Goal: Task Accomplishment & Management: Complete application form

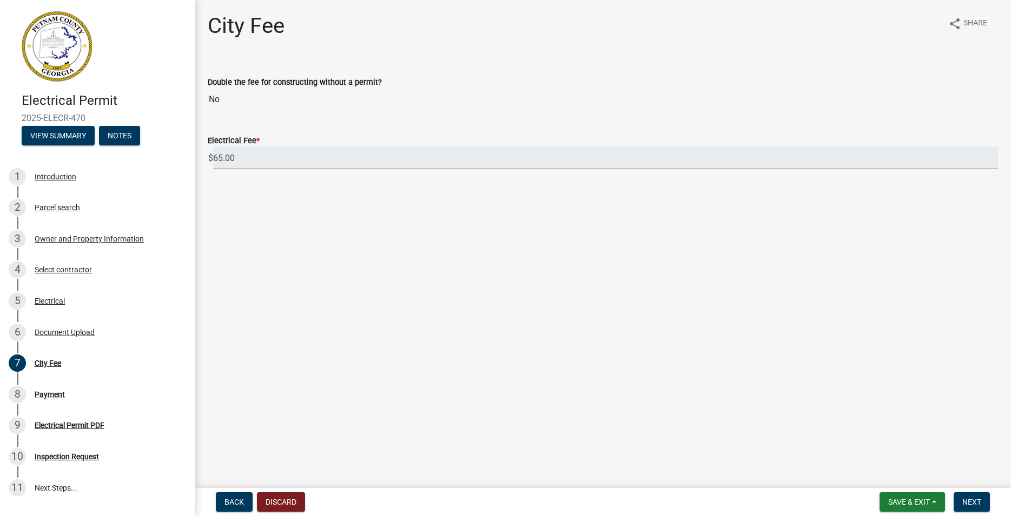
click at [63, 65] on img at bounding box center [57, 46] width 70 height 70
click at [234, 499] on span "Back" at bounding box center [233, 502] width 19 height 9
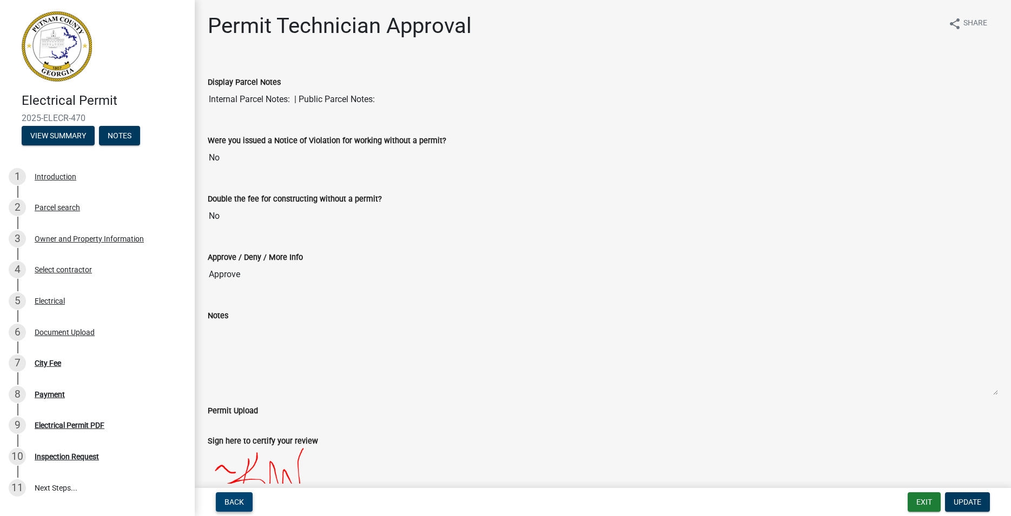
click at [234, 499] on span "Back" at bounding box center [233, 502] width 19 height 9
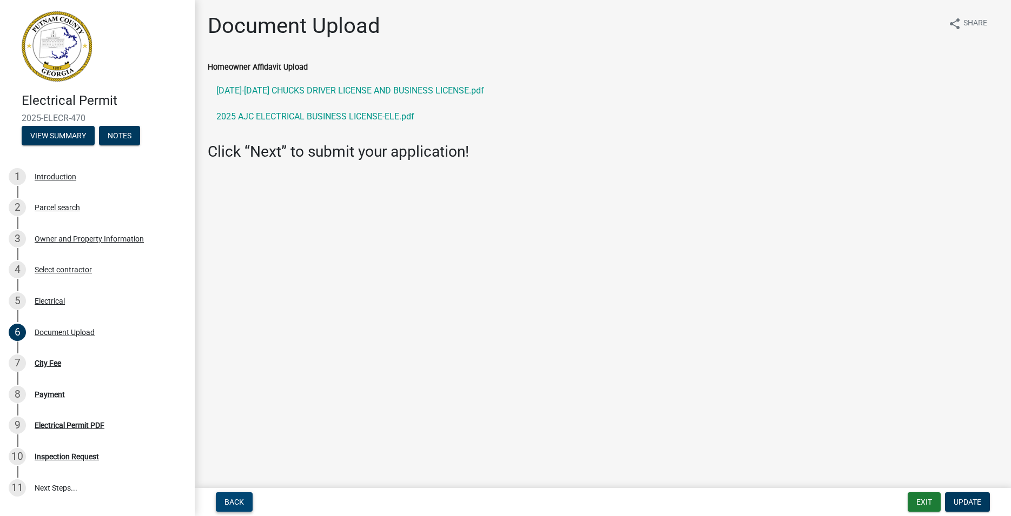
click at [234, 499] on span "Back" at bounding box center [233, 502] width 19 height 9
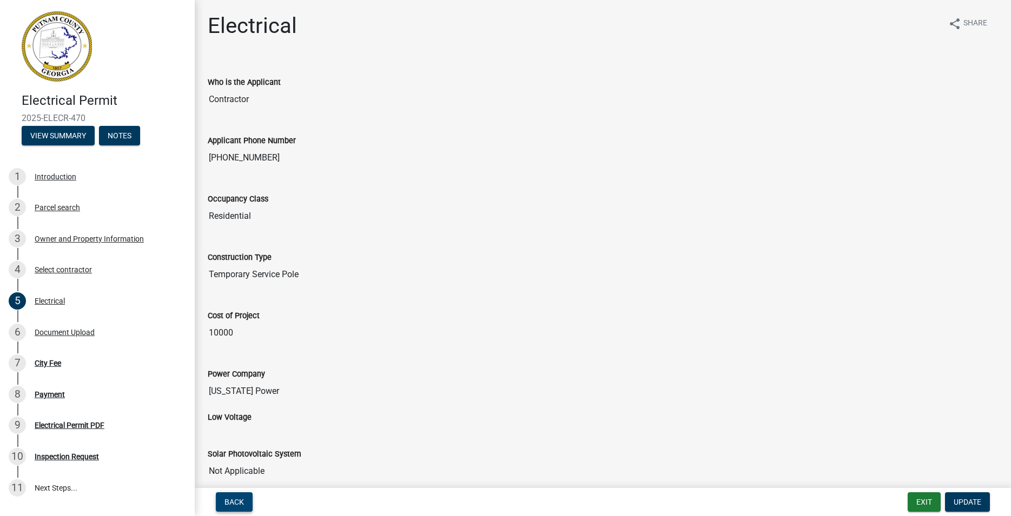
click at [234, 499] on span "Back" at bounding box center [233, 502] width 19 height 9
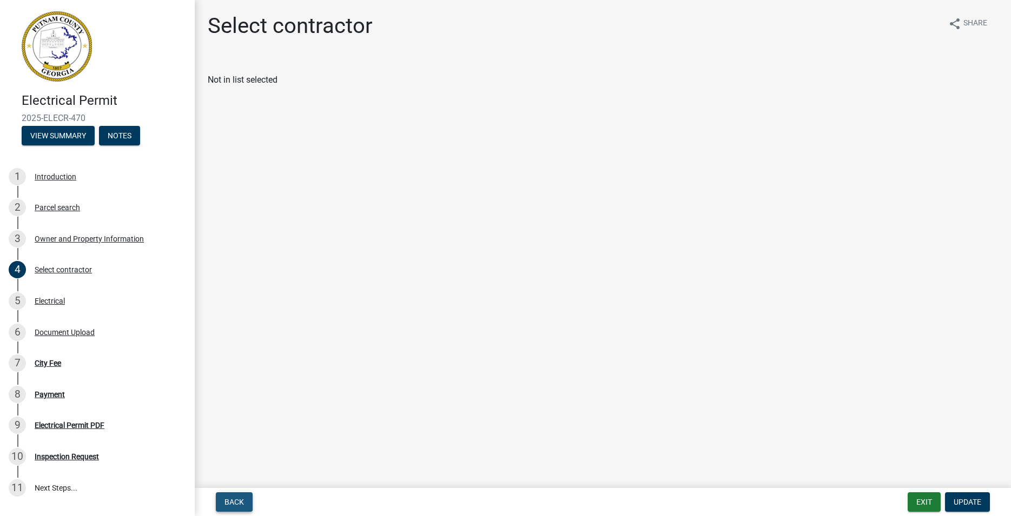
click at [234, 499] on span "Back" at bounding box center [233, 502] width 19 height 9
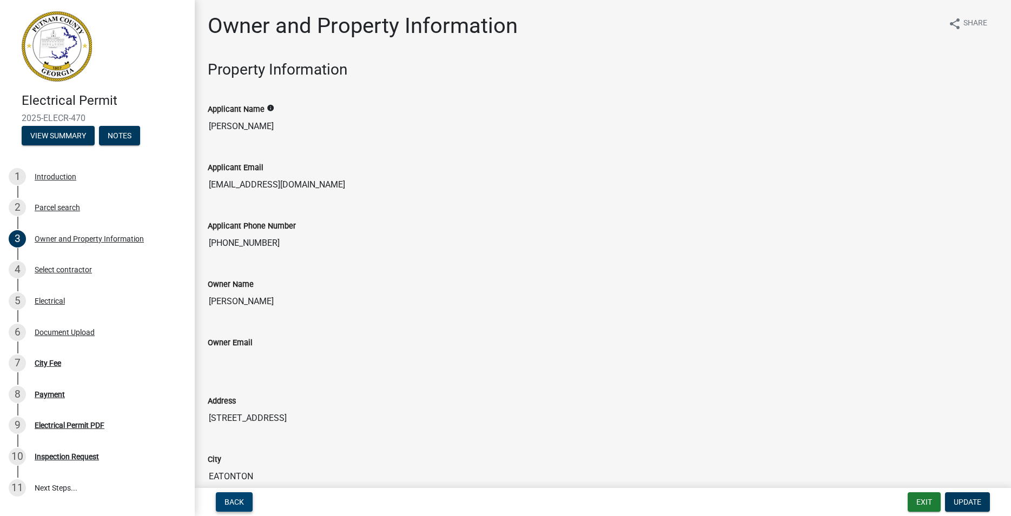
click at [234, 499] on span "Back" at bounding box center [233, 502] width 19 height 9
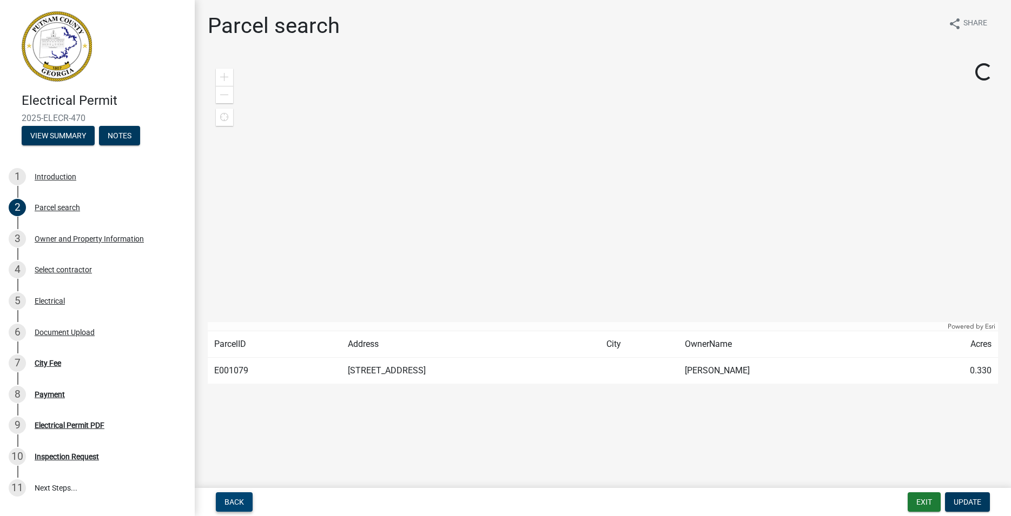
click at [234, 499] on span "Back" at bounding box center [233, 502] width 19 height 9
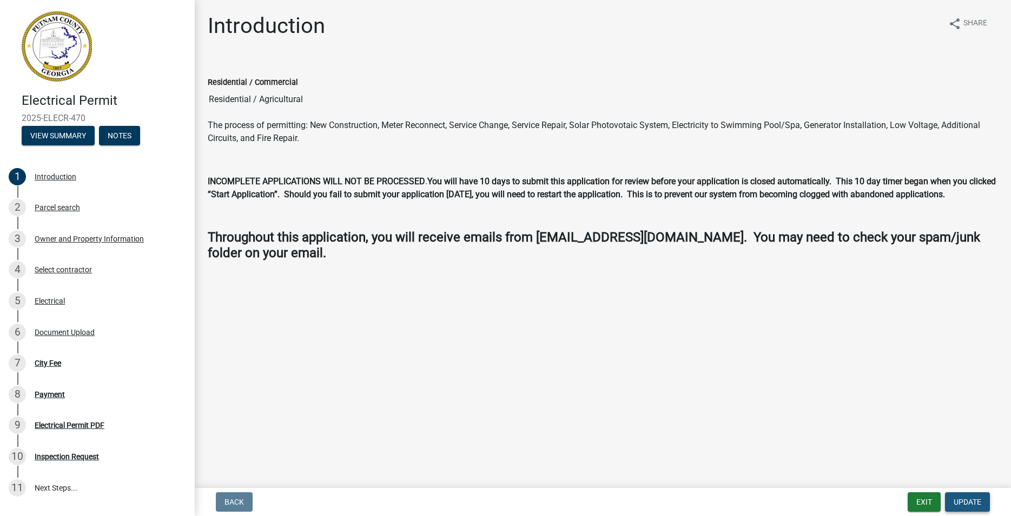
click at [973, 500] on span "Update" at bounding box center [967, 502] width 28 height 9
click at [970, 499] on span "Update" at bounding box center [967, 502] width 28 height 9
click at [67, 217] on link "2 Parcel search" at bounding box center [97, 207] width 195 height 31
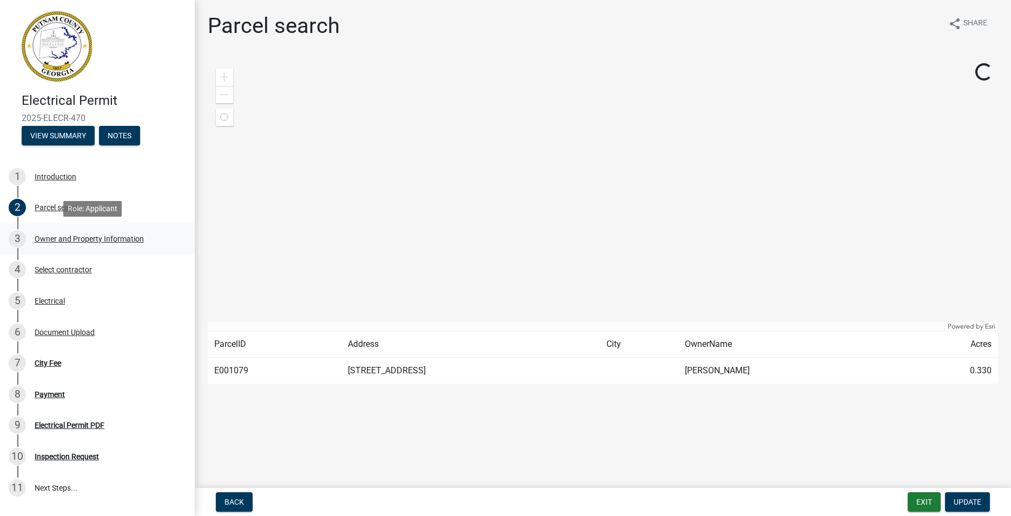
click at [69, 239] on div "Owner and Property Information" at bounding box center [89, 239] width 109 height 8
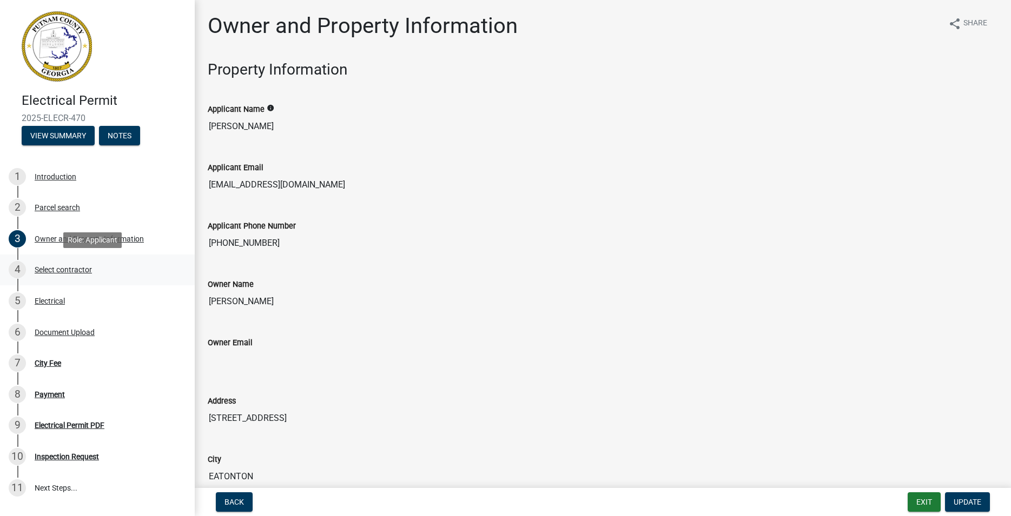
click at [55, 273] on div "Select contractor" at bounding box center [63, 270] width 57 height 8
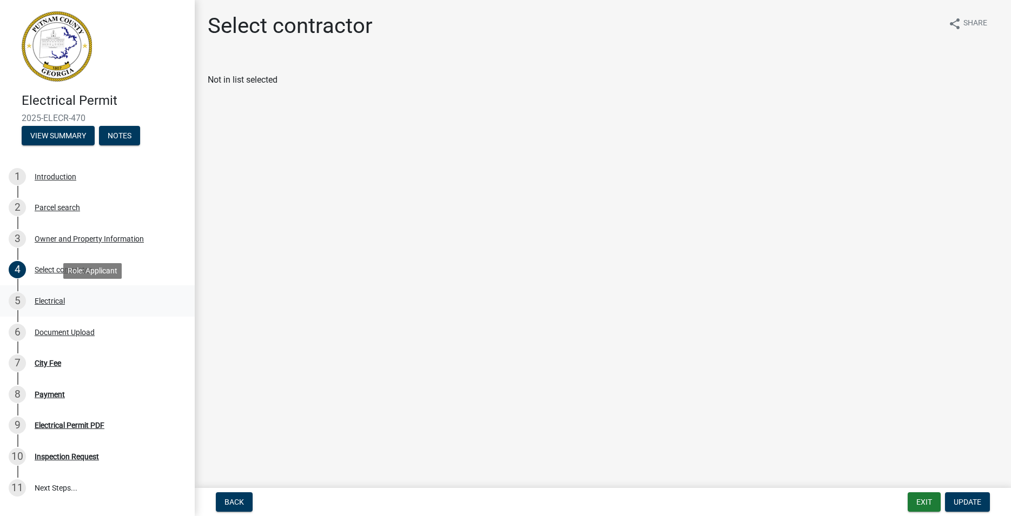
click at [52, 302] on div "Electrical" at bounding box center [50, 301] width 30 height 8
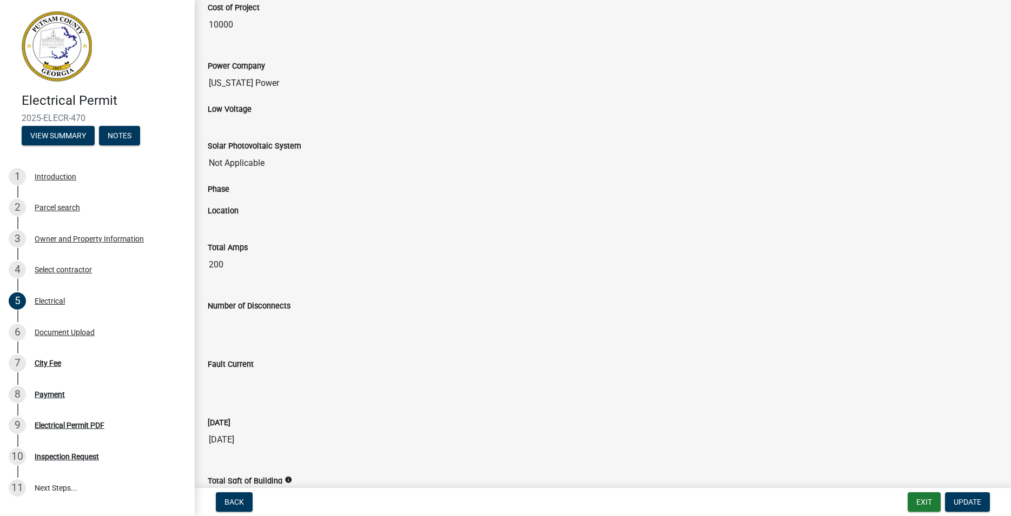
scroll to position [443, 0]
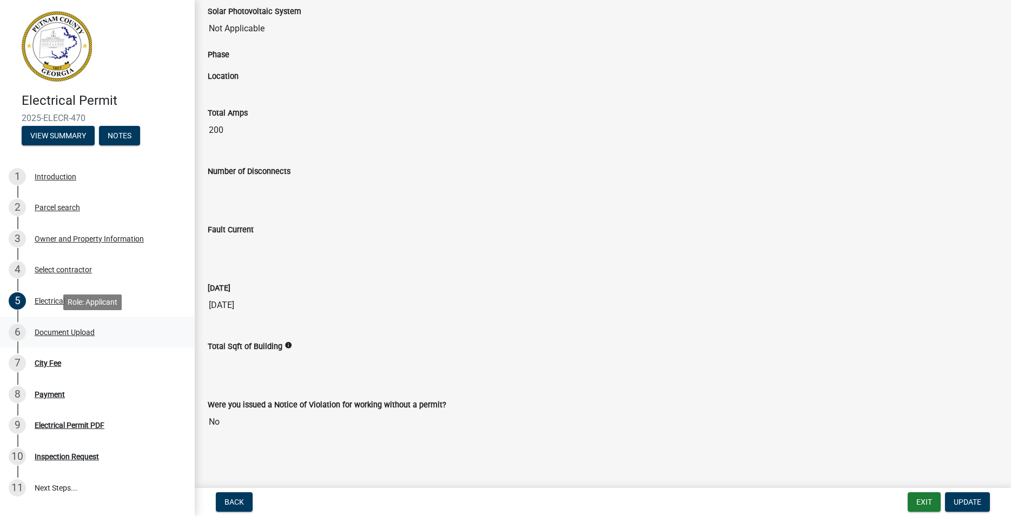
click at [59, 332] on div "Document Upload" at bounding box center [65, 333] width 60 height 8
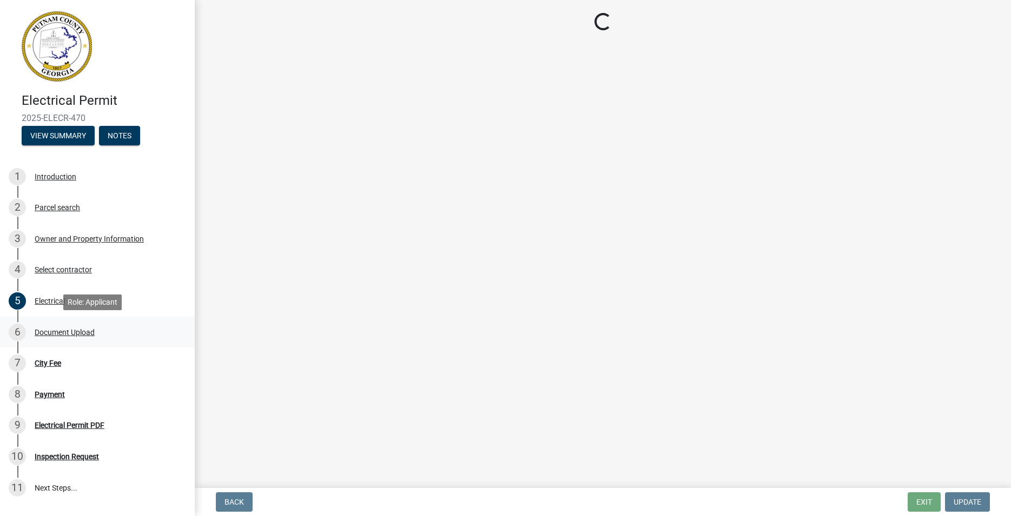
scroll to position [0, 0]
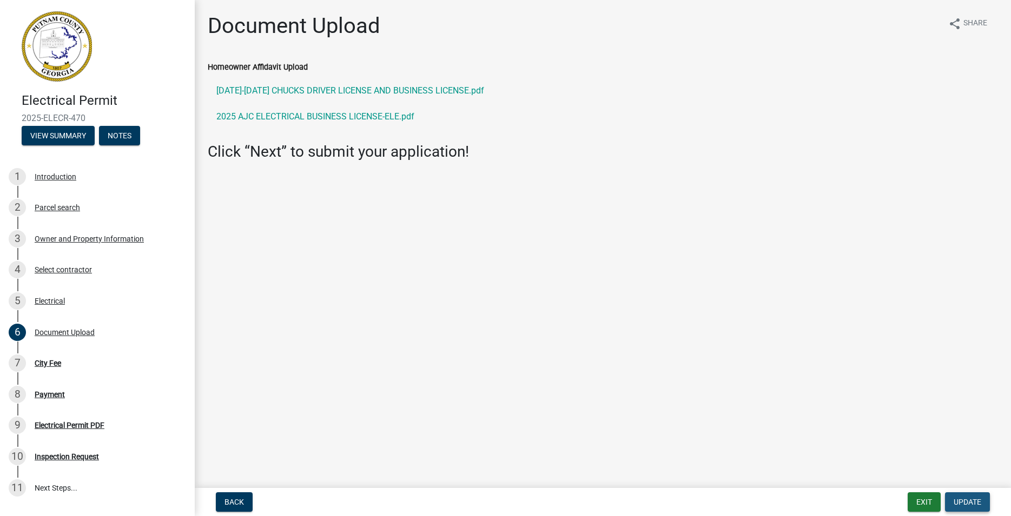
click at [977, 502] on span "Update" at bounding box center [967, 502] width 28 height 9
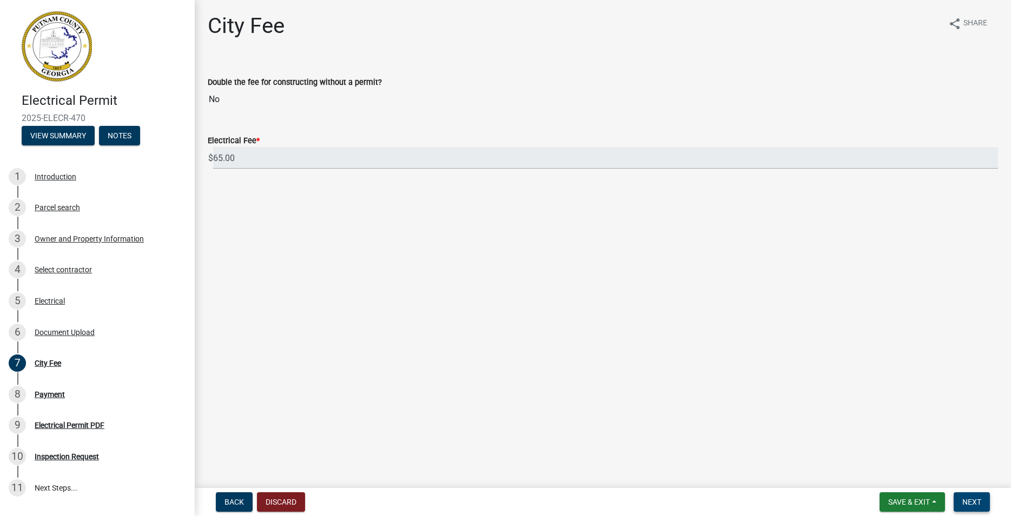
drag, startPoint x: 979, startPoint y: 505, endPoint x: 972, endPoint y: 503, distance: 7.1
click at [979, 504] on span "Next" at bounding box center [971, 502] width 19 height 9
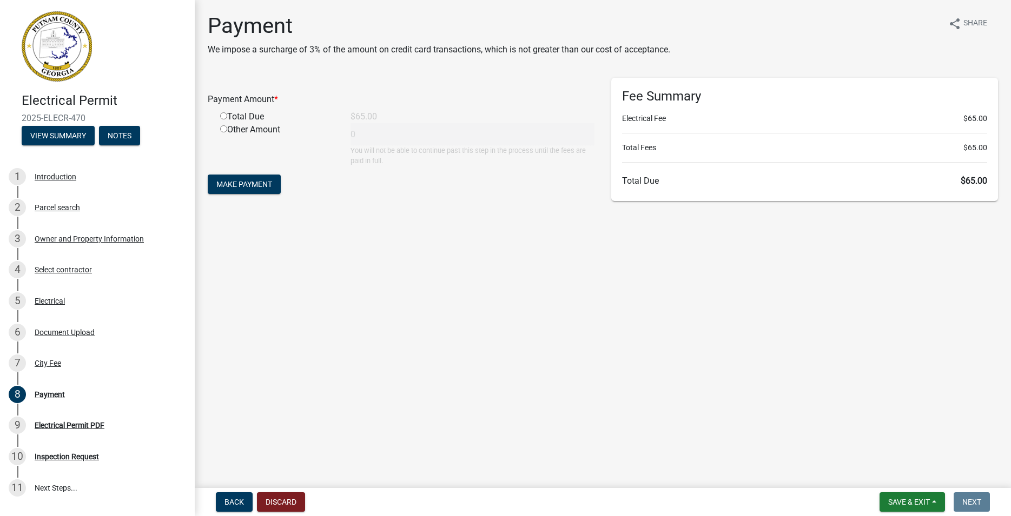
click at [224, 115] on input "radio" at bounding box center [223, 115] width 7 height 7
radio input "true"
type input "65"
click at [261, 183] on span "Make Payment" at bounding box center [244, 184] width 56 height 9
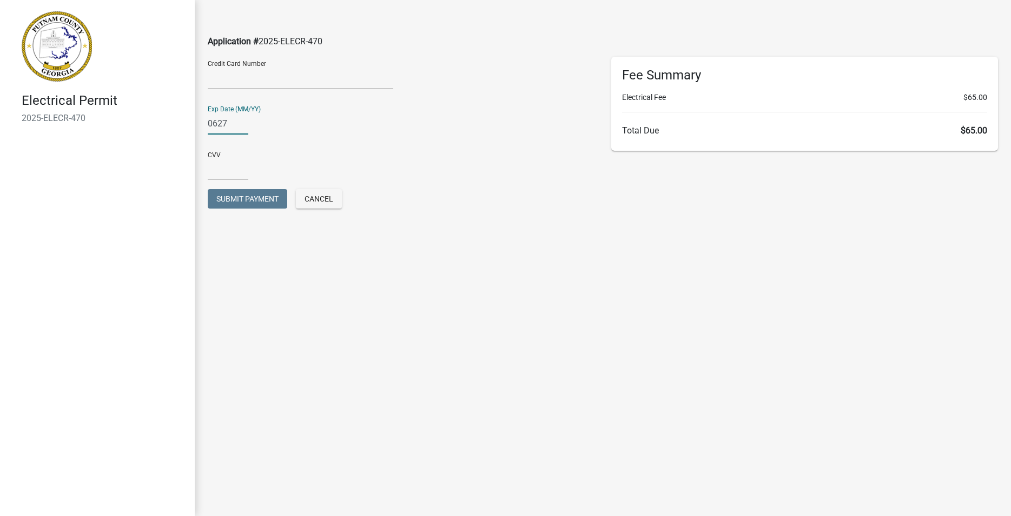
type input "0627"
type input "157"
click at [248, 197] on span "Submit Payment" at bounding box center [247, 199] width 62 height 9
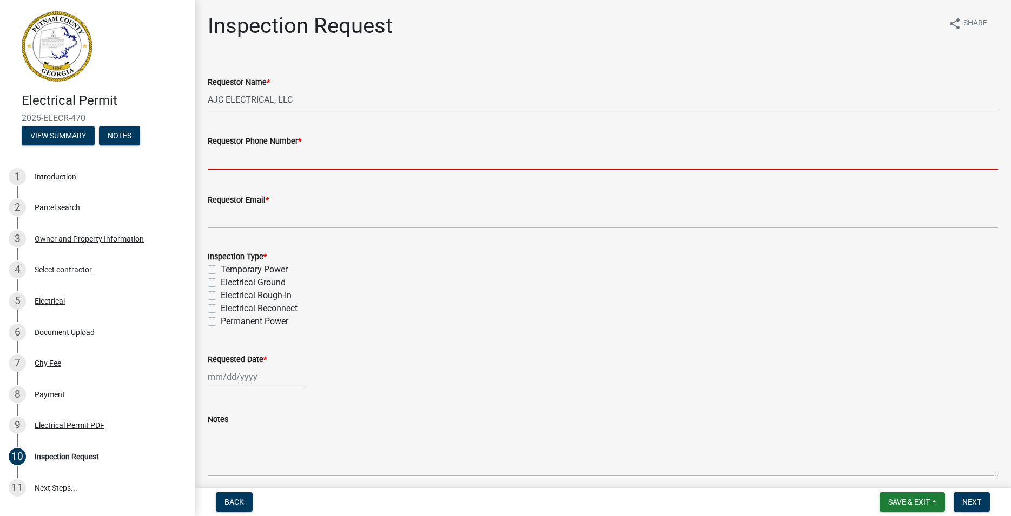
click at [283, 157] on input "Requestor Phone Number *" at bounding box center [603, 159] width 790 height 22
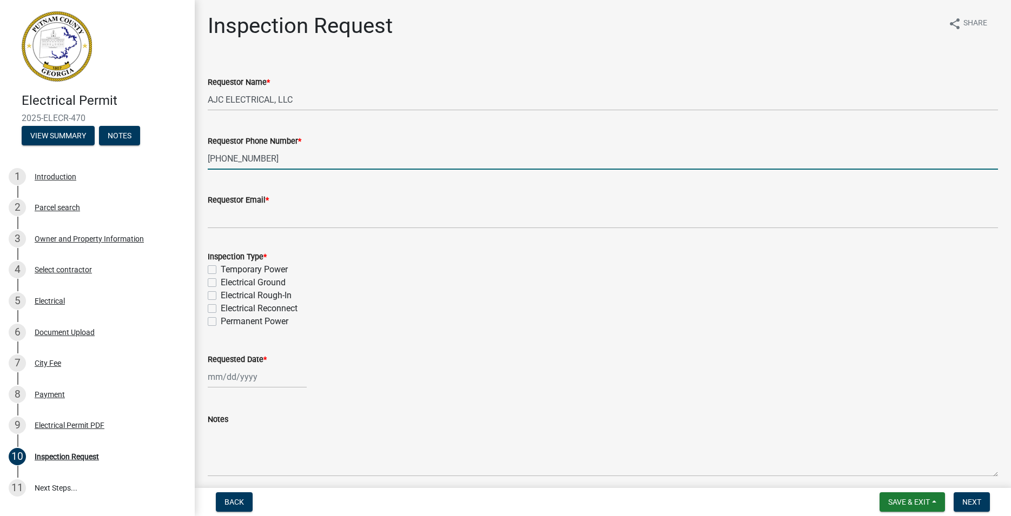
type input "[PHONE_NUMBER]"
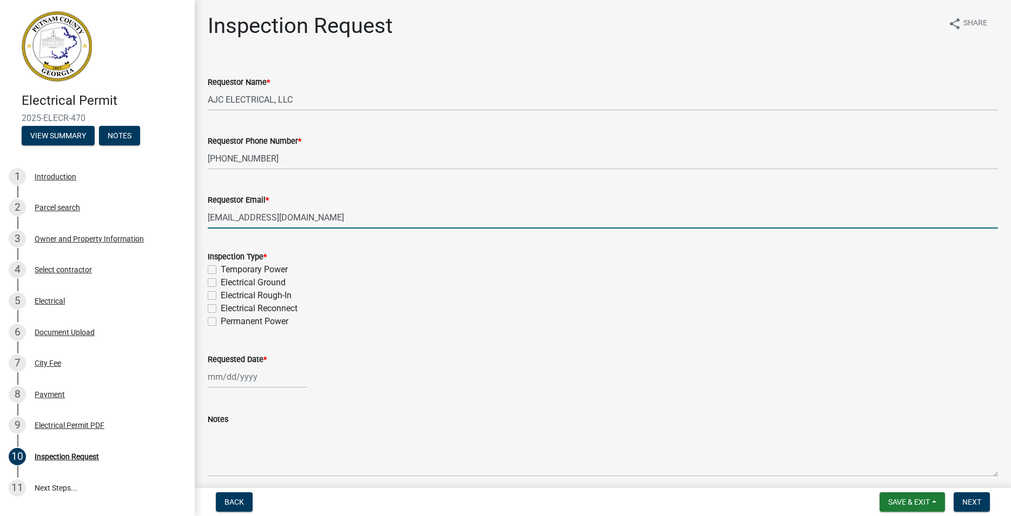
type input "[EMAIL_ADDRESS][DOMAIN_NAME]"
click at [221, 268] on label "Temporary Power" at bounding box center [254, 269] width 67 height 13
click at [221, 268] on input "Temporary Power" at bounding box center [224, 266] width 7 height 7
checkbox input "true"
checkbox input "false"
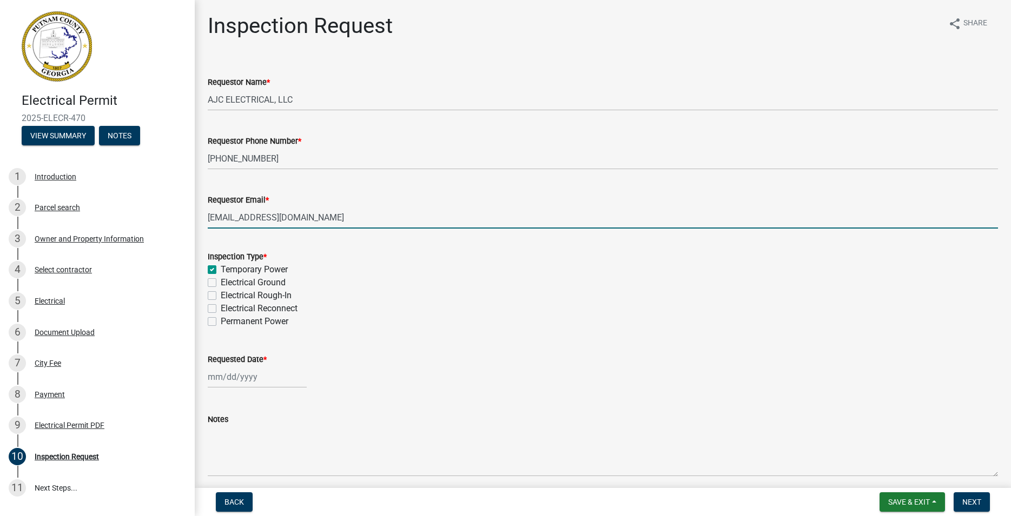
checkbox input "false"
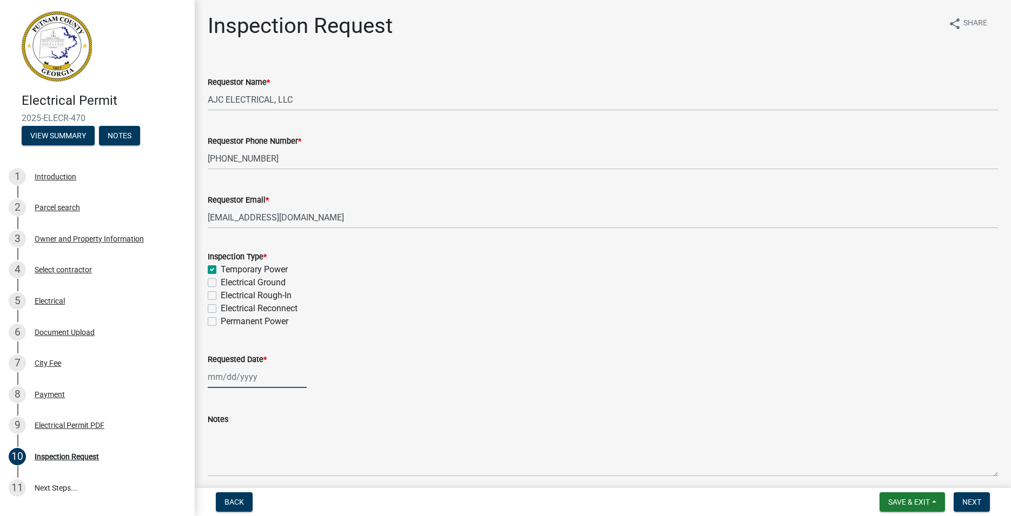
click at [228, 385] on input "Requested Date *" at bounding box center [257, 377] width 99 height 22
select select "8"
select select "2025"
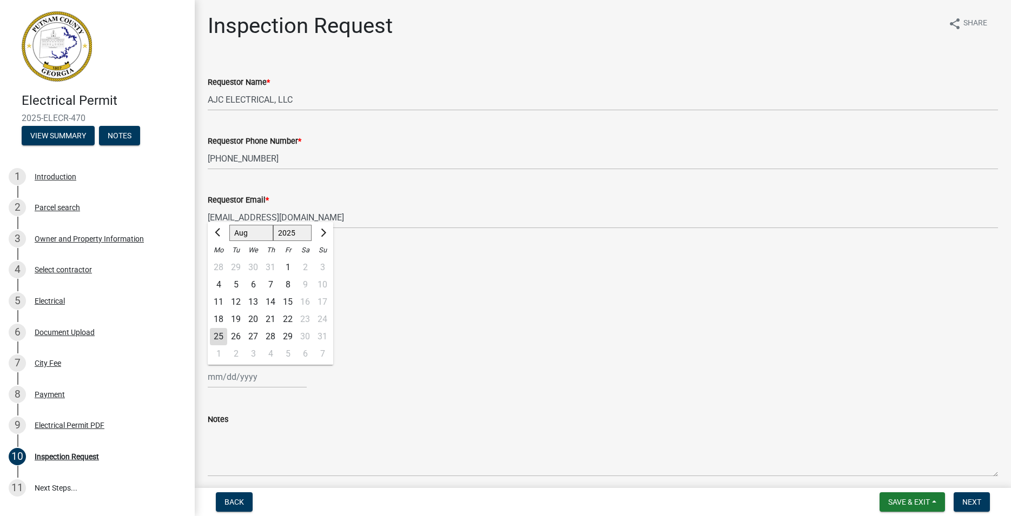
click at [220, 333] on div "25" at bounding box center [218, 336] width 17 height 17
type input "[DATE]"
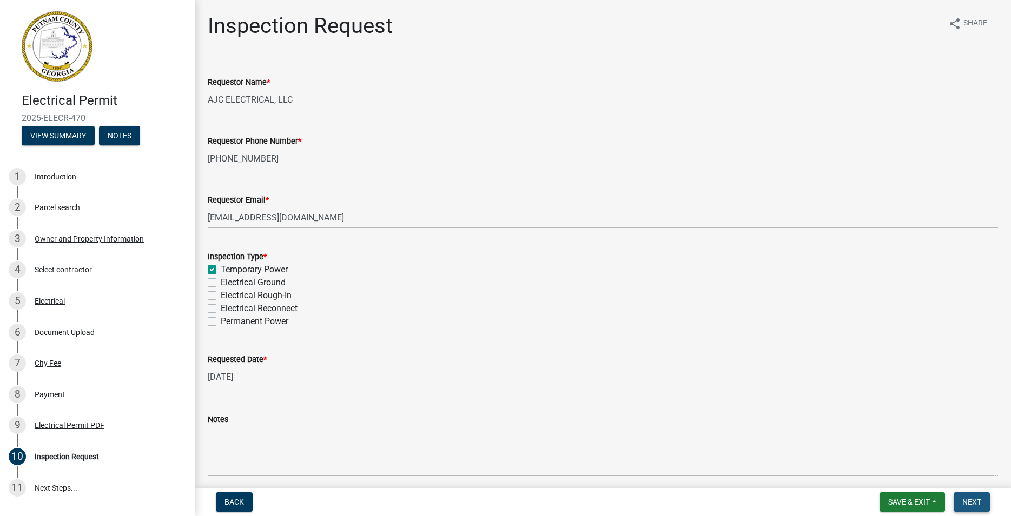
click at [976, 495] on button "Next" at bounding box center [971, 502] width 36 height 19
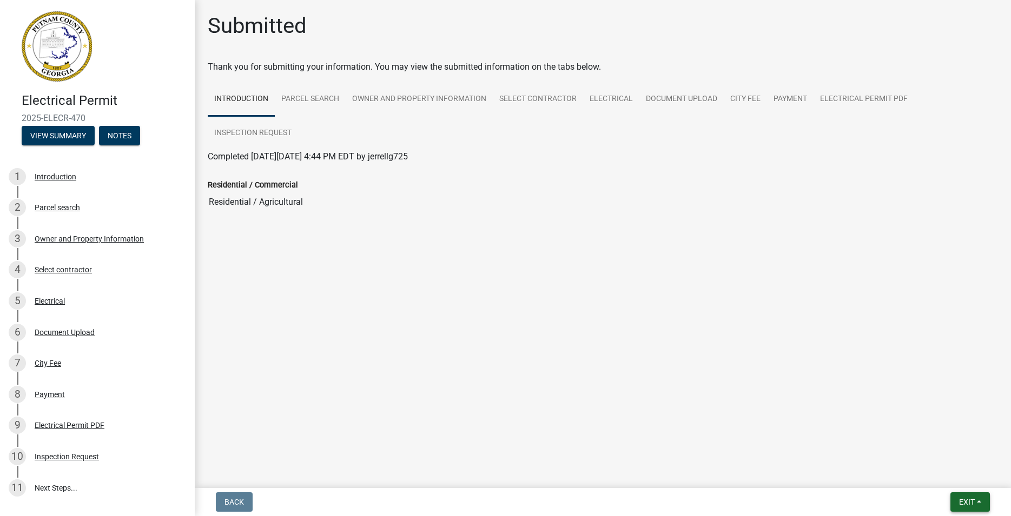
click at [975, 506] on button "Exit" at bounding box center [969, 502] width 39 height 19
click at [950, 476] on button "Save & Exit" at bounding box center [946, 474] width 87 height 26
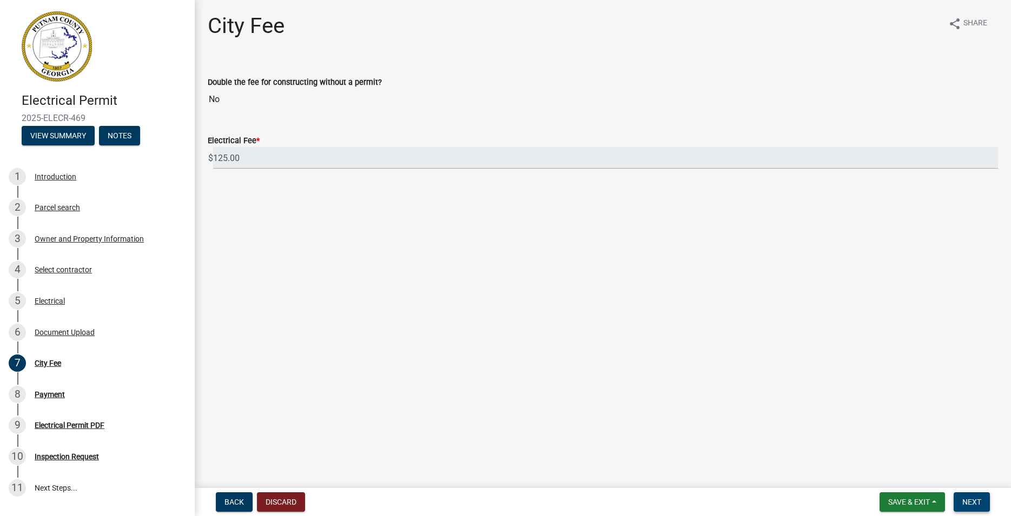
click at [969, 501] on span "Next" at bounding box center [971, 502] width 19 height 9
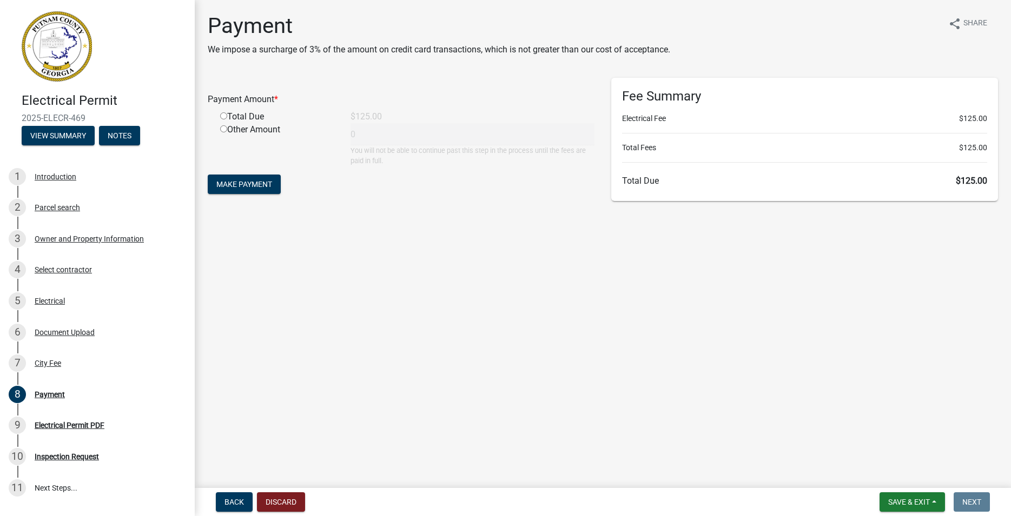
click at [259, 122] on div "Total Due" at bounding box center [277, 116] width 130 height 13
click at [227, 121] on div "Total Due" at bounding box center [277, 116] width 130 height 13
click at [224, 118] on input "radio" at bounding box center [223, 115] width 7 height 7
radio input "true"
type input "125"
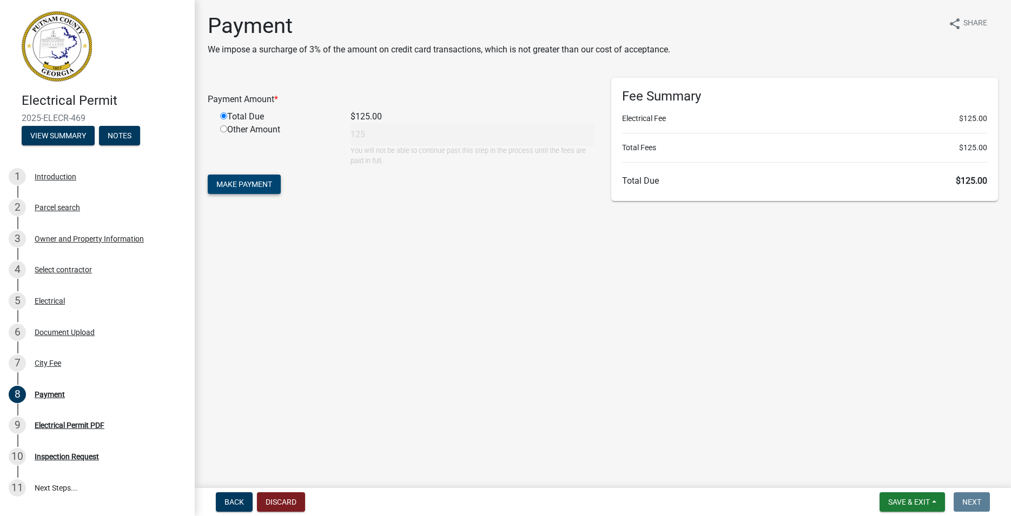
click at [249, 184] on span "Make Payment" at bounding box center [244, 184] width 56 height 9
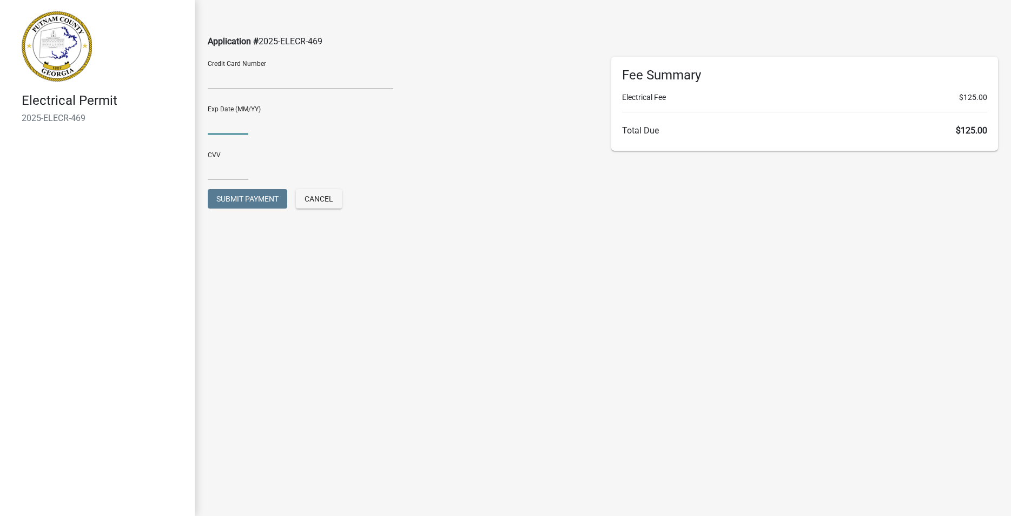
type input "06/27"
click at [226, 173] on input "text" at bounding box center [228, 169] width 41 height 22
type input "157"
click at [238, 197] on span "Submit Payment" at bounding box center [247, 199] width 62 height 9
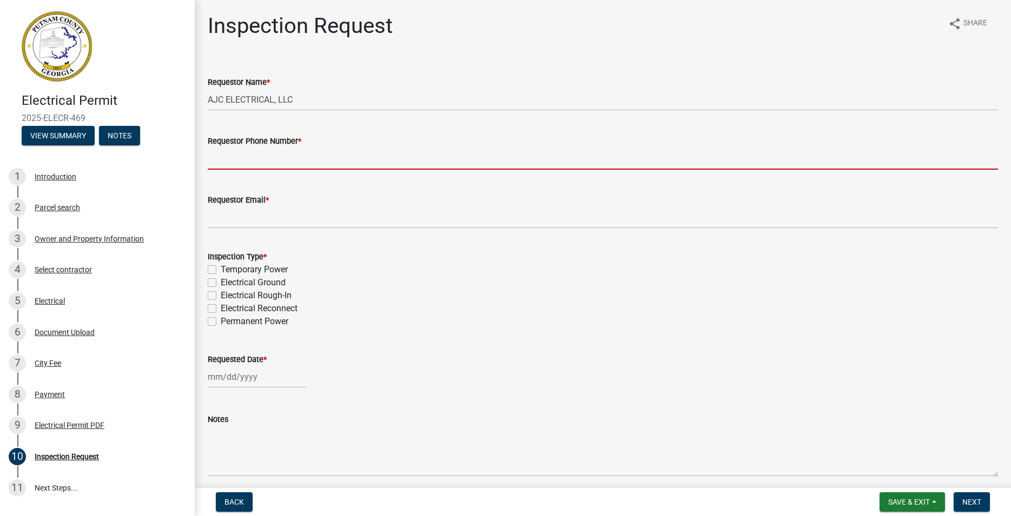
click at [302, 157] on input "Requestor Phone Number *" at bounding box center [603, 159] width 790 height 22
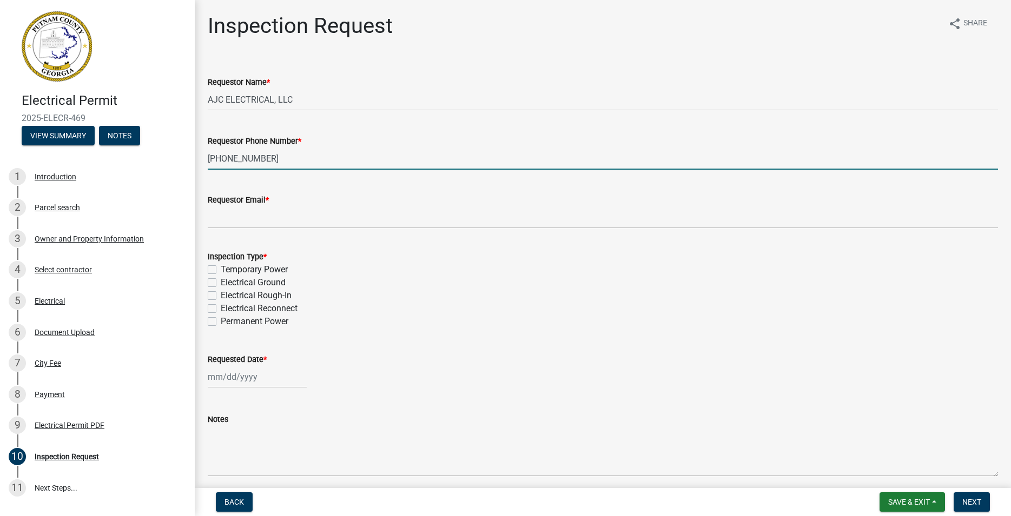
type input "[PHONE_NUMBER]"
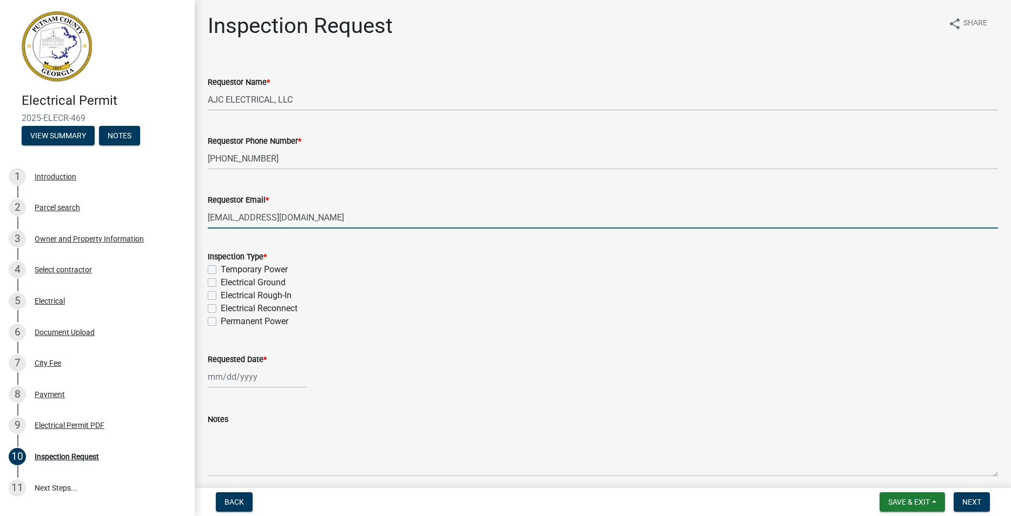
type input "[EMAIL_ADDRESS][DOMAIN_NAME]"
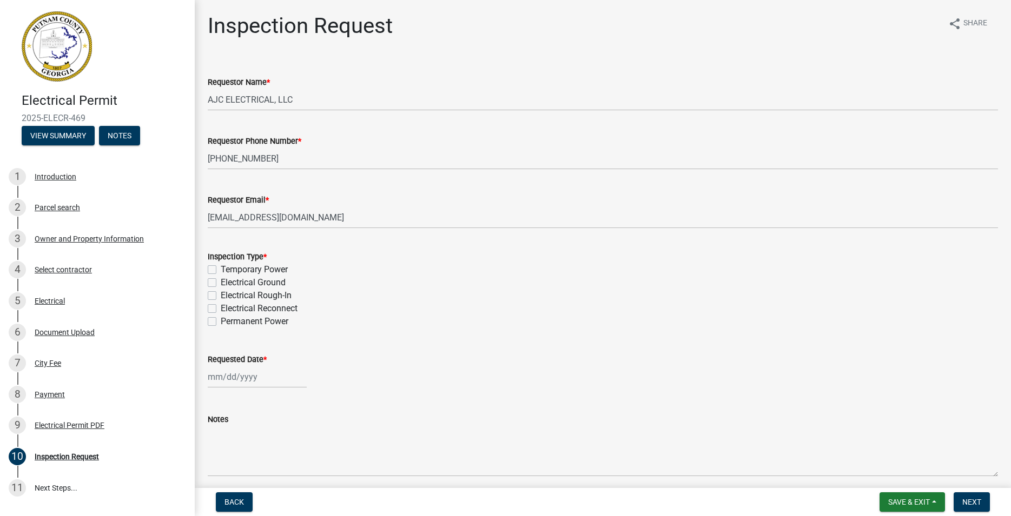
click at [217, 271] on div "Temporary Power" at bounding box center [603, 269] width 790 height 13
click at [221, 270] on label "Temporary Power" at bounding box center [254, 269] width 67 height 13
click at [221, 270] on input "Temporary Power" at bounding box center [224, 266] width 7 height 7
checkbox input "true"
checkbox input "false"
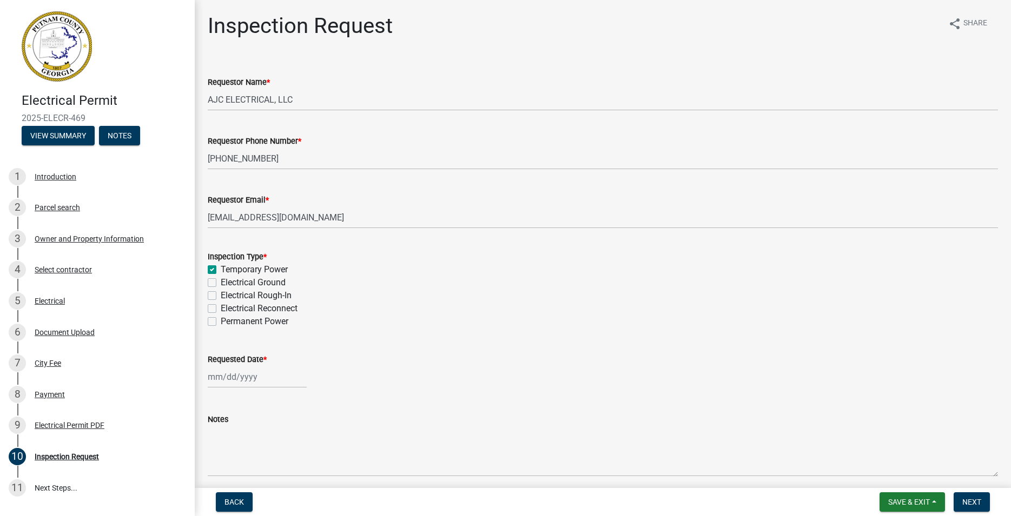
checkbox input "false"
click at [240, 381] on input "Requested Date *" at bounding box center [257, 377] width 99 height 22
select select "8"
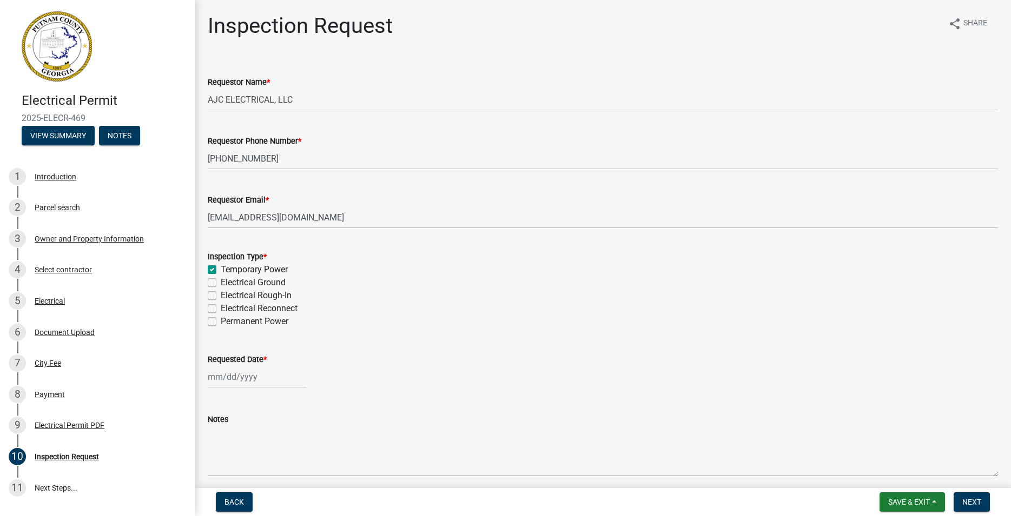
select select "2025"
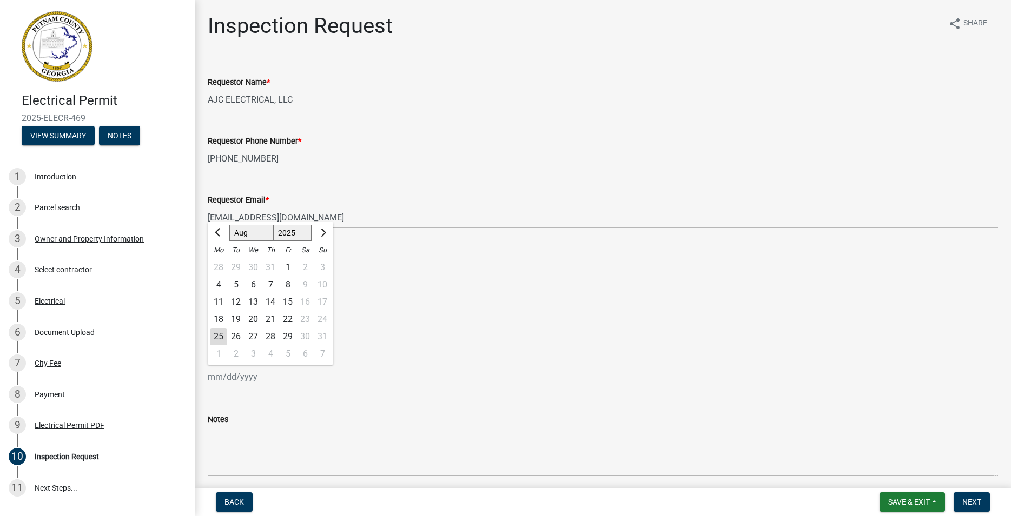
drag, startPoint x: 218, startPoint y: 334, endPoint x: 291, endPoint y: 340, distance: 73.3
click at [218, 334] on div "25" at bounding box center [218, 336] width 17 height 17
type input "[DATE]"
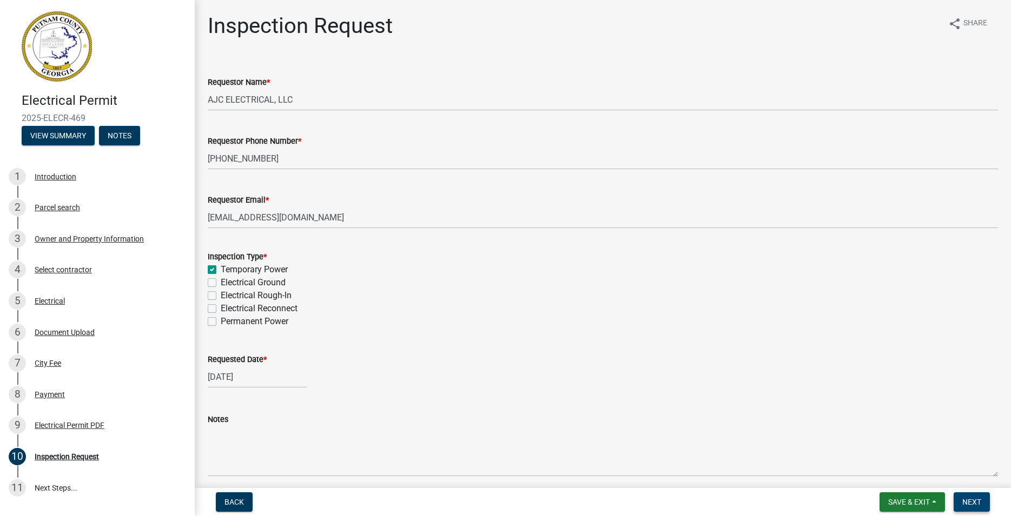
click at [978, 505] on span "Next" at bounding box center [971, 502] width 19 height 9
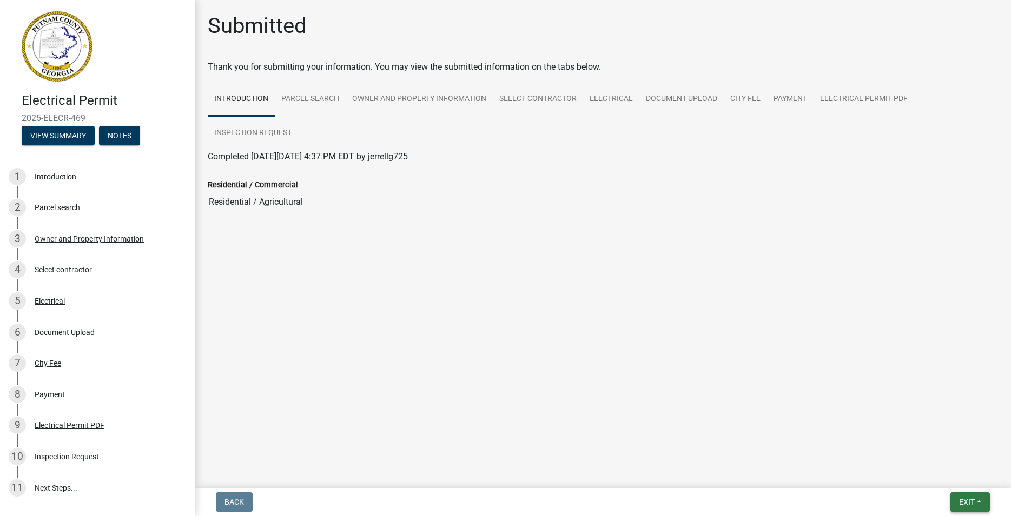
click at [963, 500] on span "Exit" at bounding box center [967, 502] width 16 height 9
click at [956, 478] on button "Save & Exit" at bounding box center [946, 474] width 87 height 26
